Goal: Information Seeking & Learning: Find specific fact

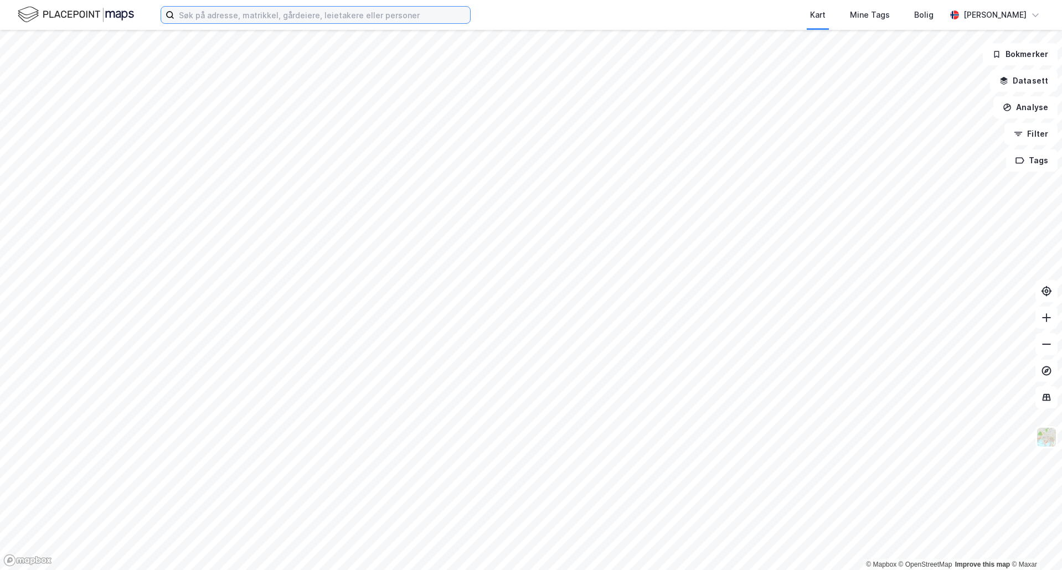
click at [443, 16] on input at bounding box center [322, 15] width 296 height 17
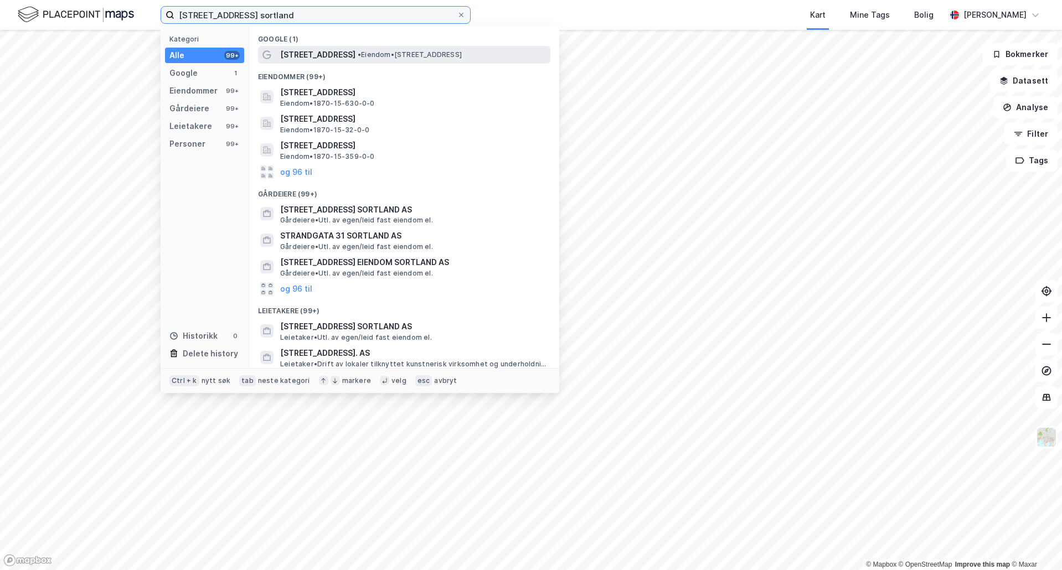
type input "[STREET_ADDRESS] sortland"
click at [406, 56] on span "• Eiendom • [STREET_ADDRESS]" at bounding box center [410, 54] width 104 height 9
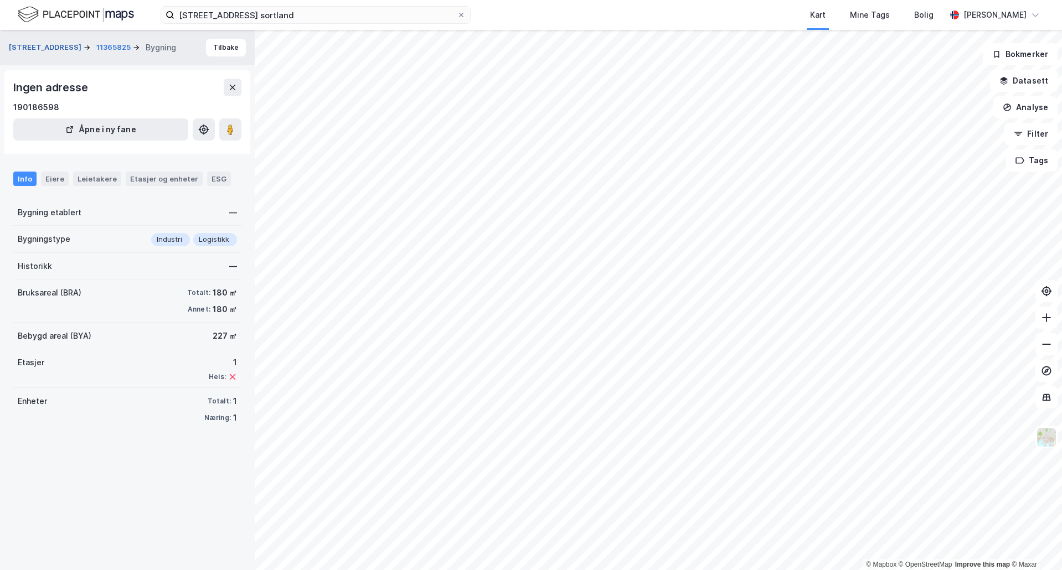
click at [43, 45] on button "[STREET_ADDRESS]" at bounding box center [46, 47] width 75 height 11
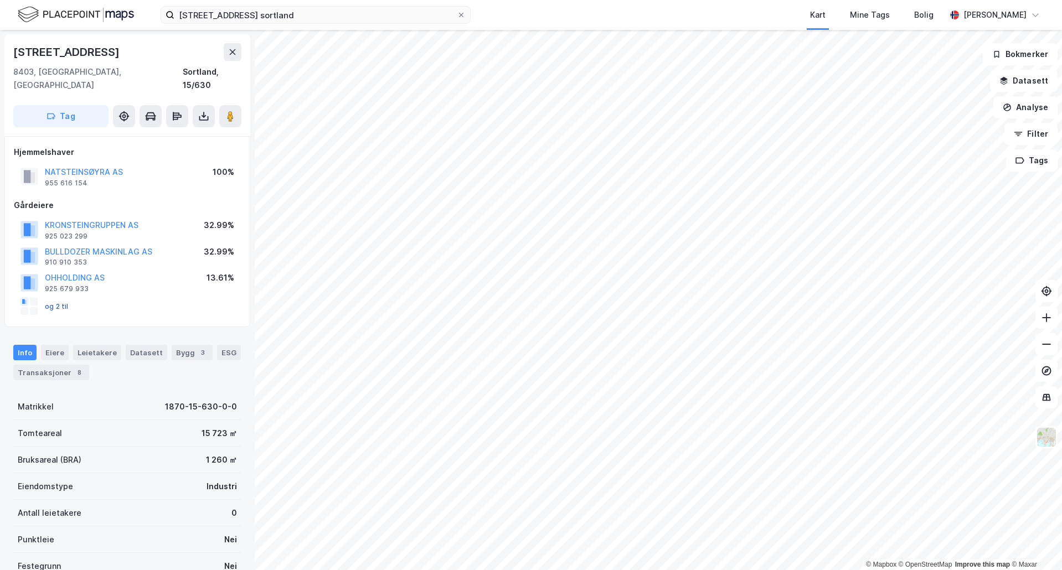
click at [0, 0] on button "og 2 til" at bounding box center [0, 0] width 0 height 0
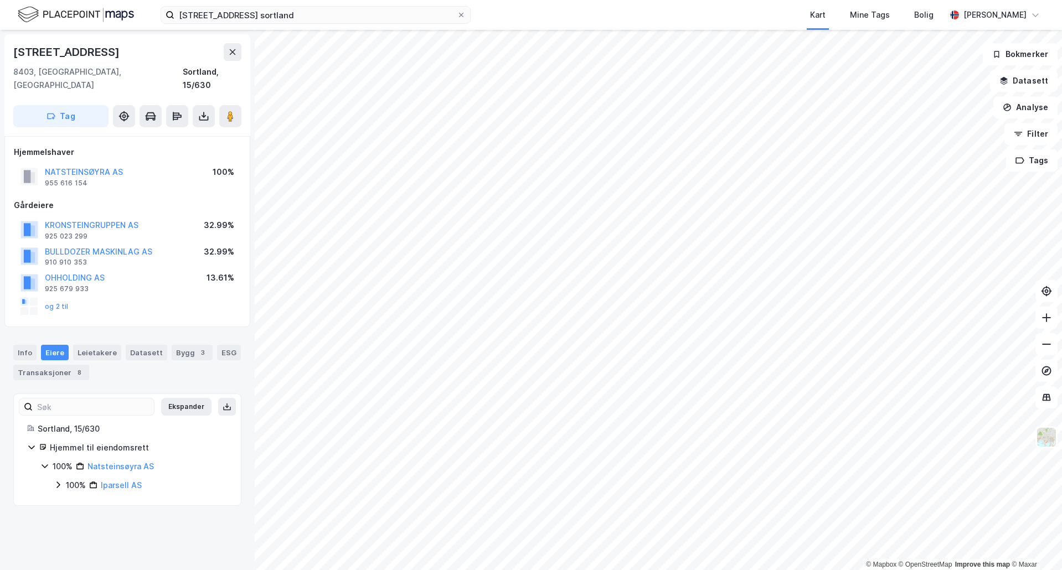
click at [57, 481] on icon at bounding box center [58, 485] width 9 height 9
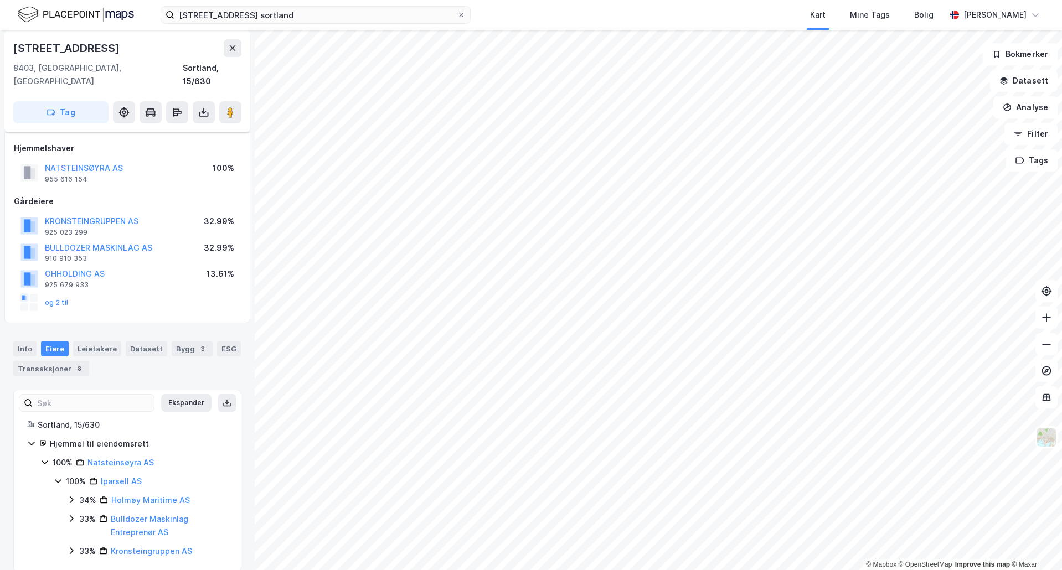
scroll to position [6, 0]
click at [72, 545] on icon at bounding box center [71, 549] width 9 height 9
click at [72, 514] on icon at bounding box center [71, 517] width 3 height 7
click at [69, 494] on icon at bounding box center [71, 498] width 9 height 9
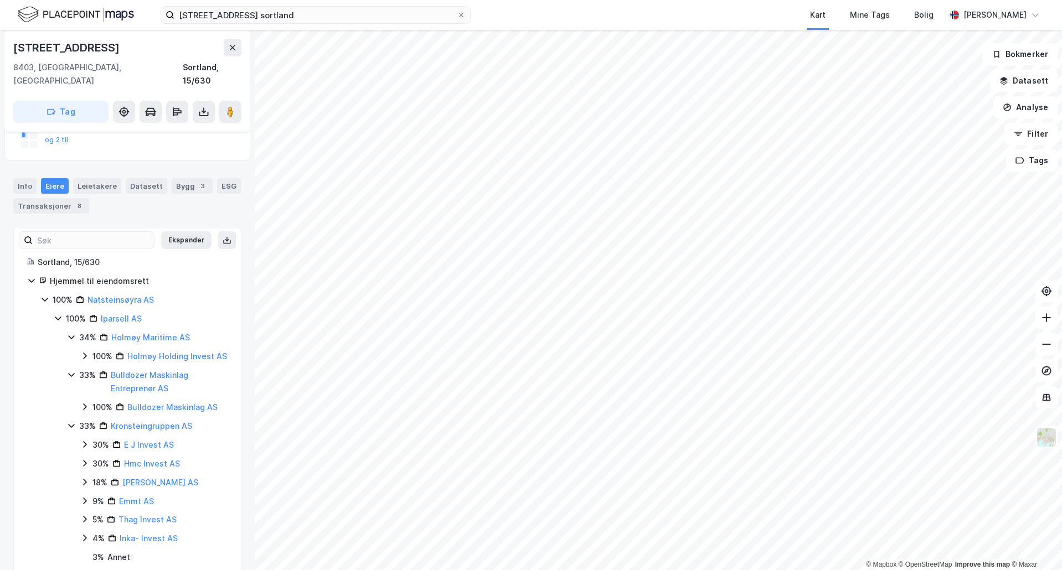
scroll to position [188, 0]
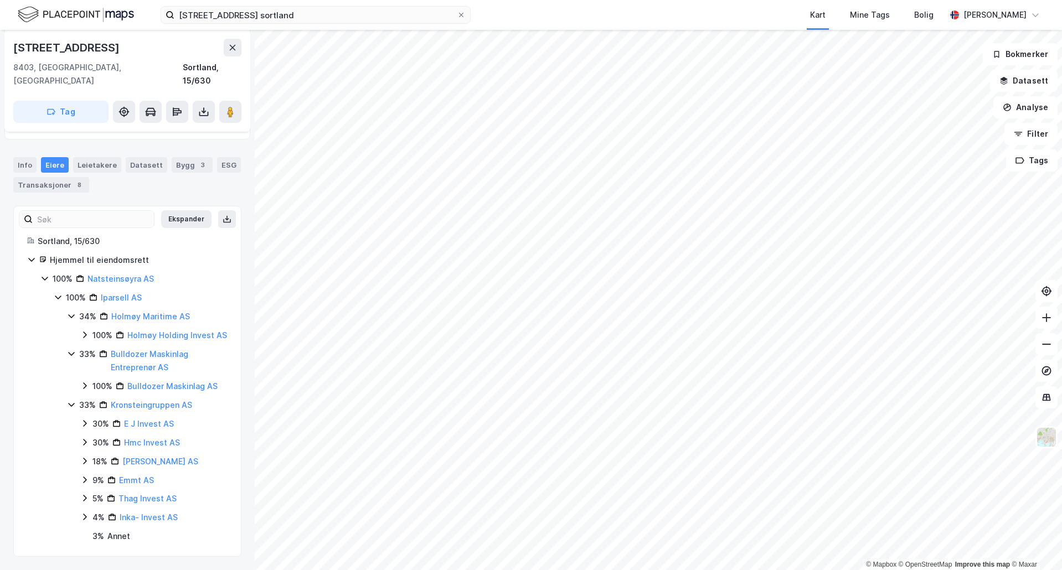
click at [85, 517] on icon at bounding box center [84, 517] width 9 height 9
click at [85, 502] on icon at bounding box center [84, 498] width 9 height 9
click at [84, 486] on div "9% Emmt AS" at bounding box center [153, 480] width 147 height 13
click at [81, 455] on div "18% [PERSON_NAME] AS" at bounding box center [153, 461] width 147 height 13
click at [82, 438] on icon at bounding box center [84, 442] width 9 height 9
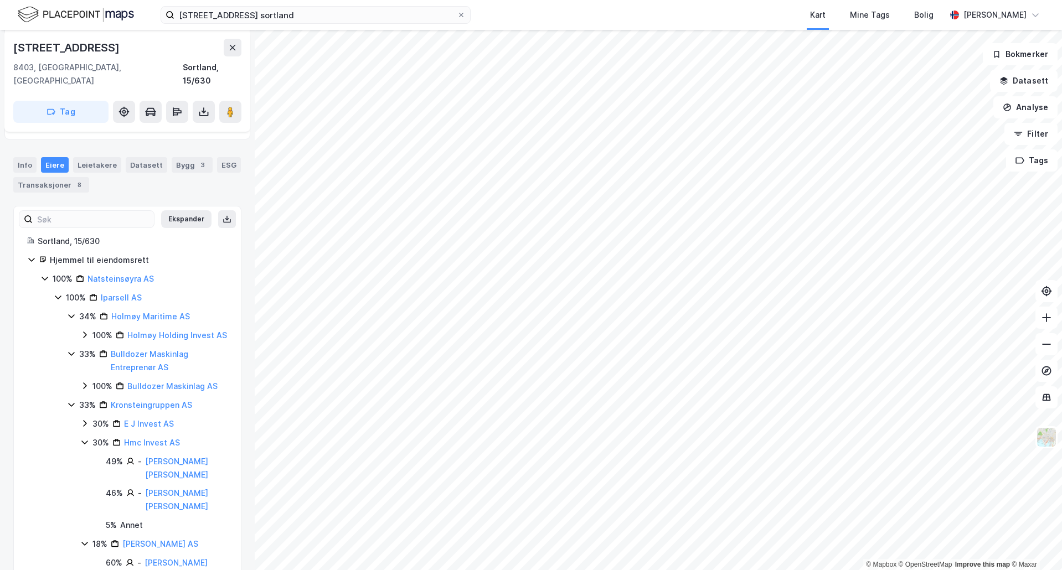
click at [82, 423] on icon at bounding box center [84, 423] width 9 height 9
click at [69, 411] on div "33% Kronsteingruppen AS" at bounding box center [147, 405] width 161 height 13
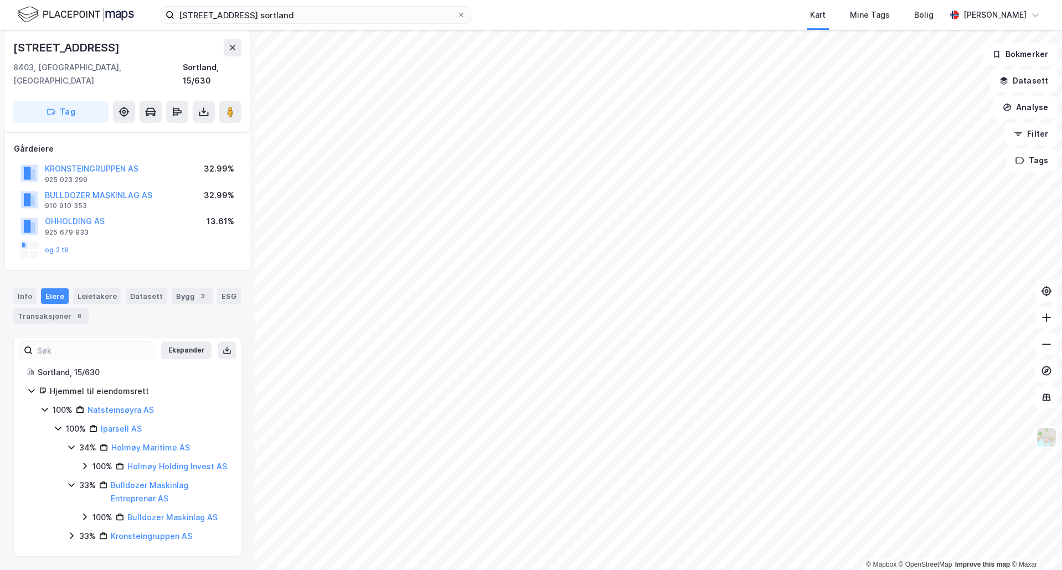
click at [63, 422] on div "100% Iparsell AS" at bounding box center [141, 428] width 174 height 13
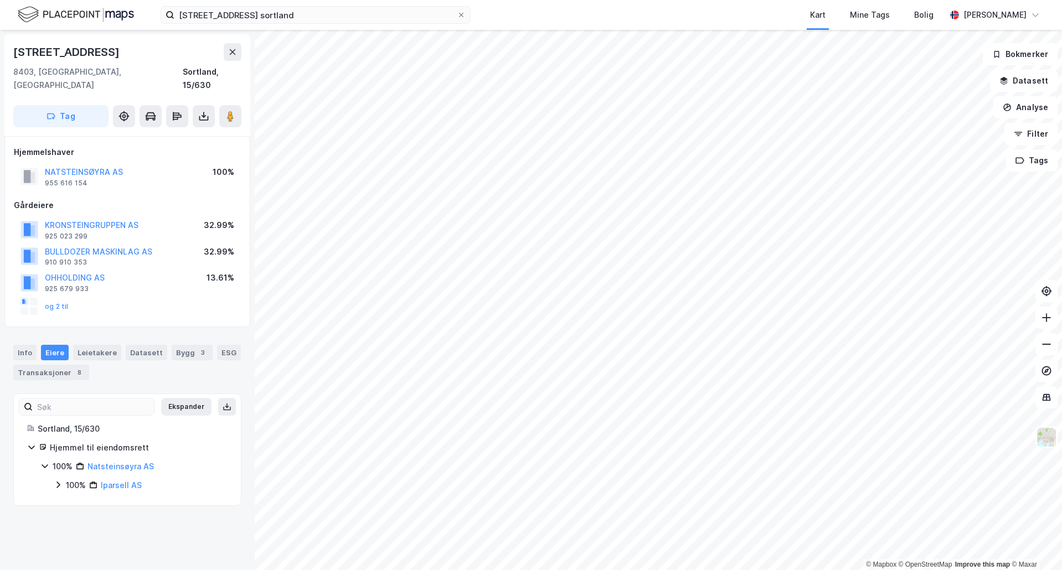
scroll to position [0, 0]
click at [139, 524] on div "[STREET_ADDRESS], [GEOGRAPHIC_DATA], [GEOGRAPHIC_DATA] [GEOGRAPHIC_DATA], 15/63…" at bounding box center [127, 300] width 255 height 540
click at [40, 54] on div "[STREET_ADDRESS]" at bounding box center [67, 52] width 109 height 18
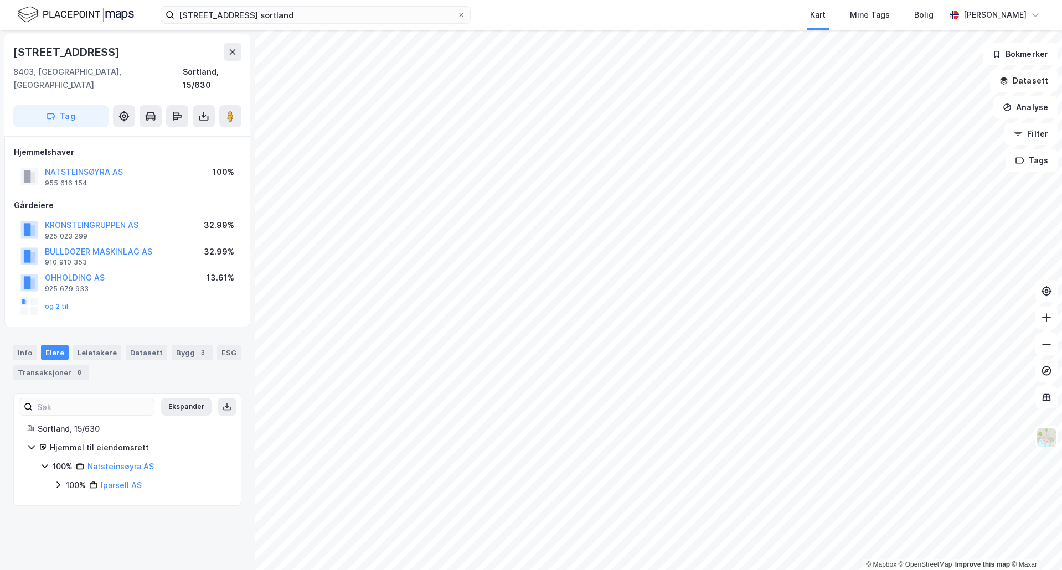
click at [160, 64] on div "[STREET_ADDRESS], [GEOGRAPHIC_DATA] [GEOGRAPHIC_DATA], 15/630" at bounding box center [127, 67] width 228 height 49
click at [773, 12] on div "Kart Mine Tags Bolig" at bounding box center [735, 15] width 422 height 30
